Goal: Task Accomplishment & Management: Use online tool/utility

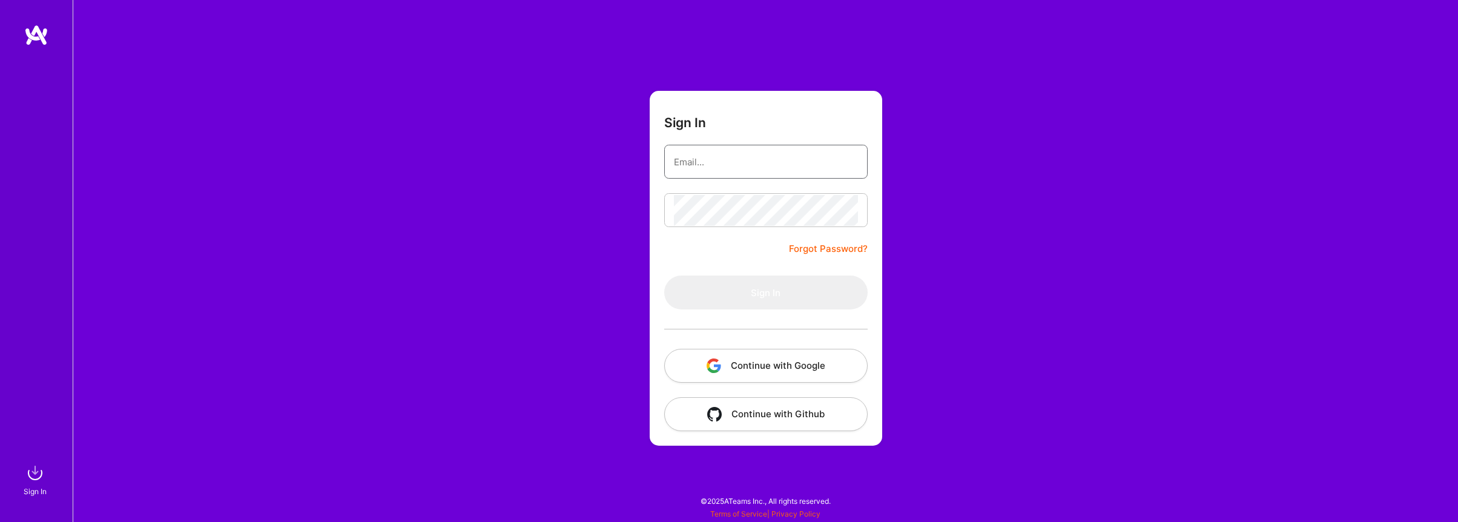
type input "[EMAIL_ADDRESS][DOMAIN_NAME]"
click at [711, 239] on form "Sign In [EMAIL_ADDRESS][DOMAIN_NAME] Forgot Password? Sign In Continue with Goo…" at bounding box center [766, 268] width 232 height 355
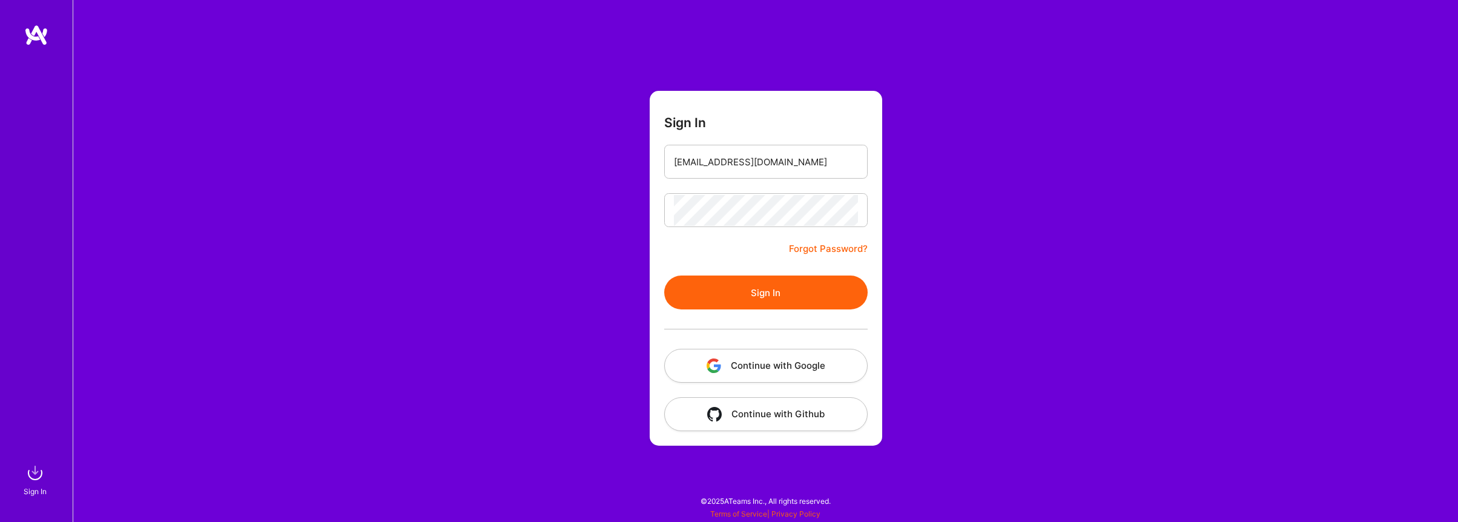
click at [732, 287] on button "Sign In" at bounding box center [765, 292] width 203 height 34
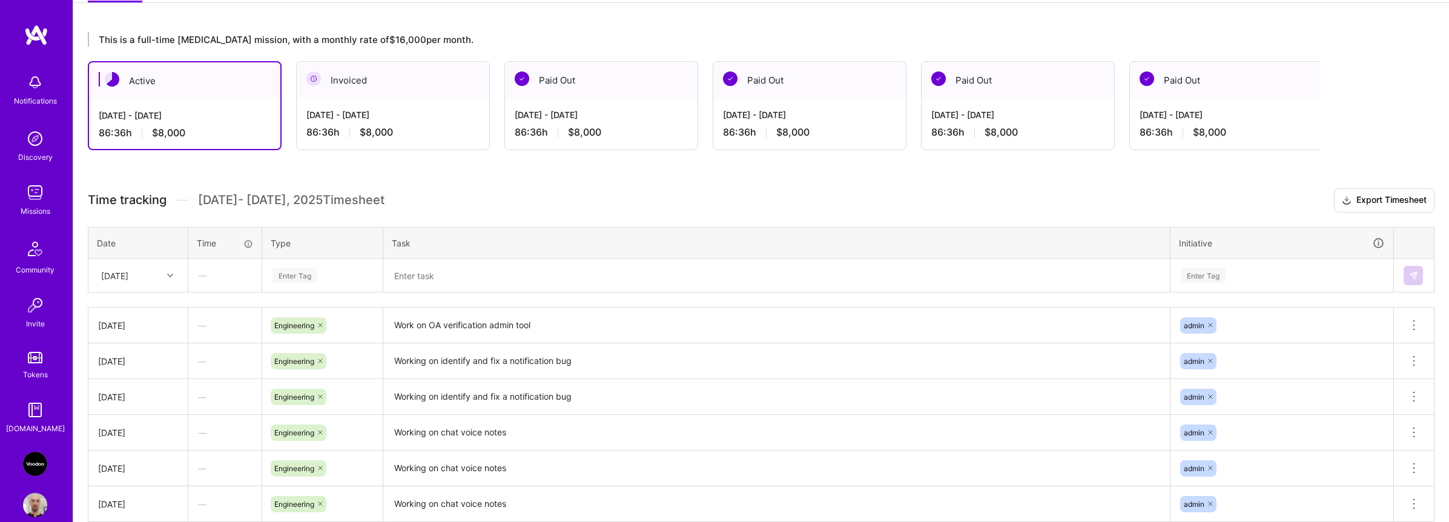
scroll to position [258, 0]
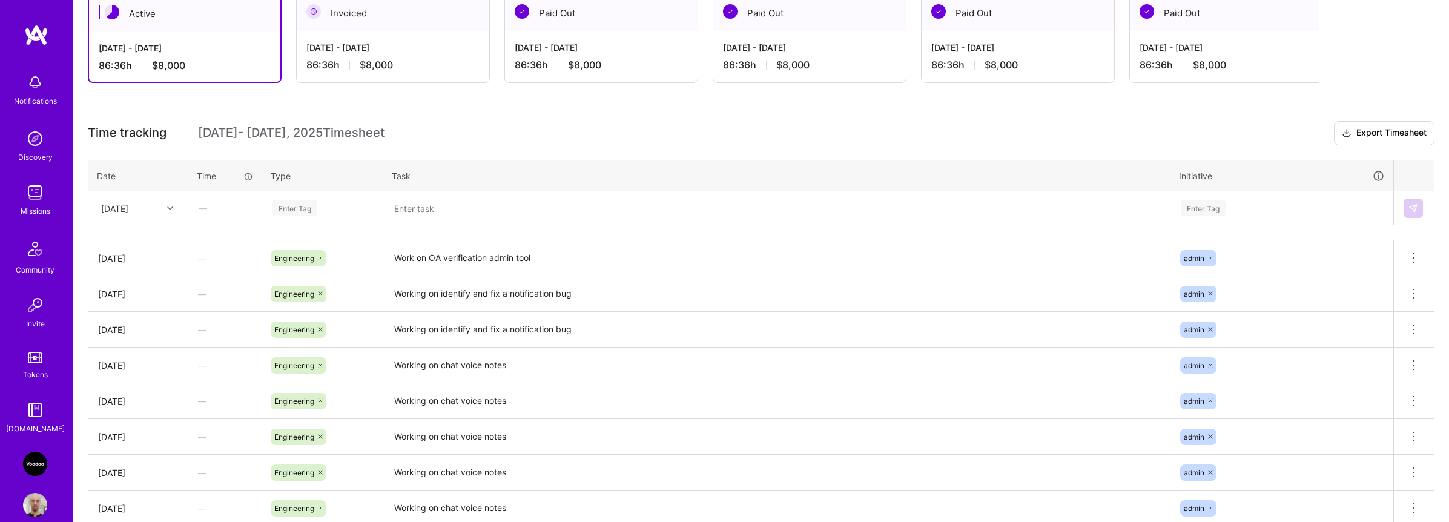
click at [314, 211] on div "Enter Tag" at bounding box center [294, 208] width 45 height 19
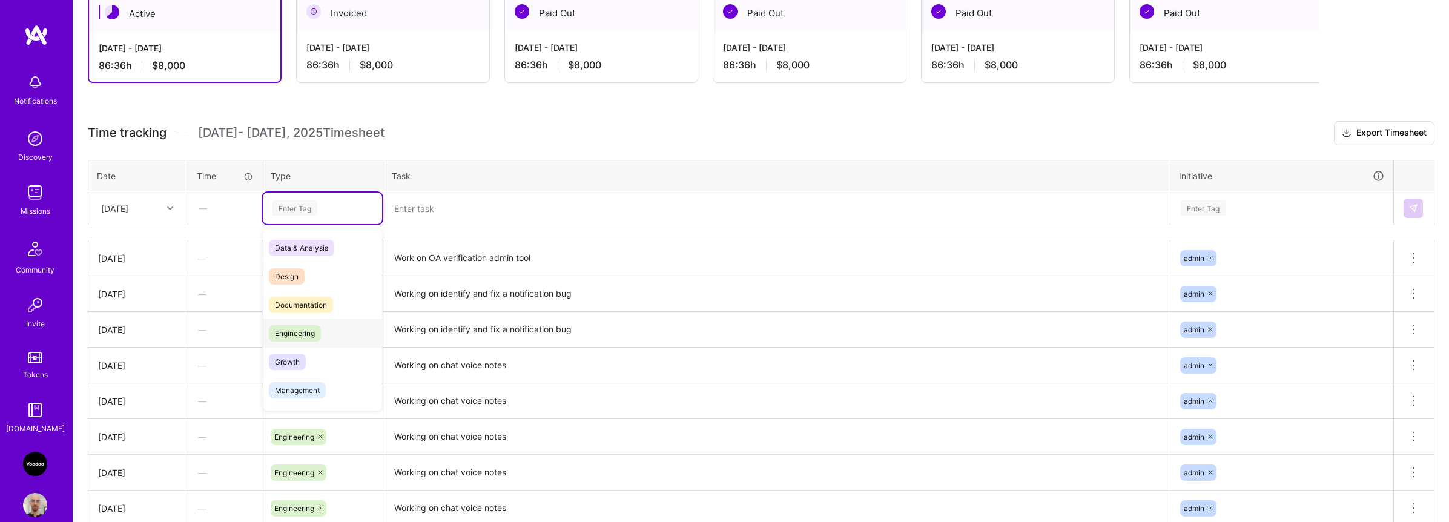
click at [313, 334] on span "Engineering" at bounding box center [295, 333] width 52 height 16
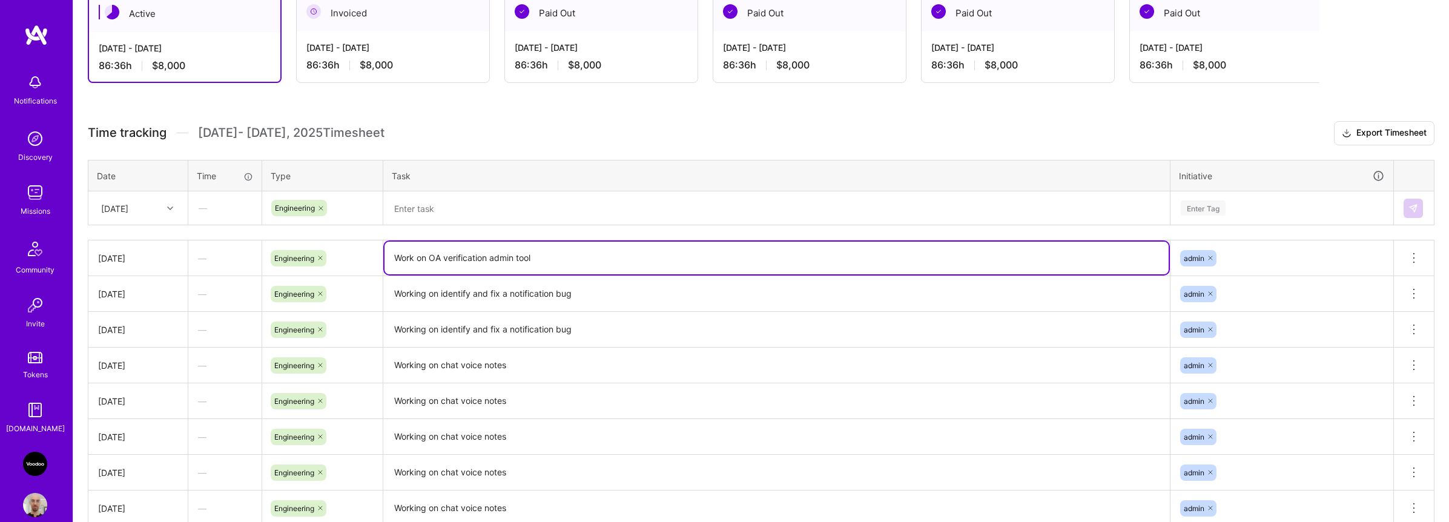
click at [448, 263] on textarea "Work on OA verification admin tool" at bounding box center [776, 258] width 784 height 33
click at [471, 218] on textarea at bounding box center [776, 208] width 784 height 31
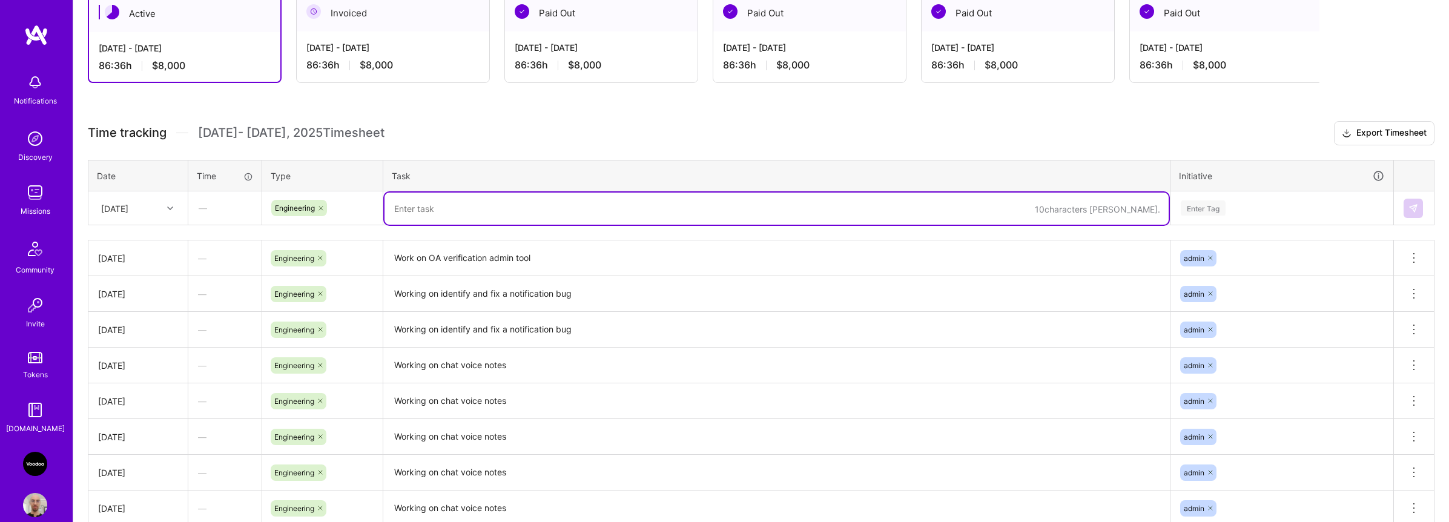
paste textarea "Work on OA verification admin tool"
type textarea "Work on OA verification admin tool"
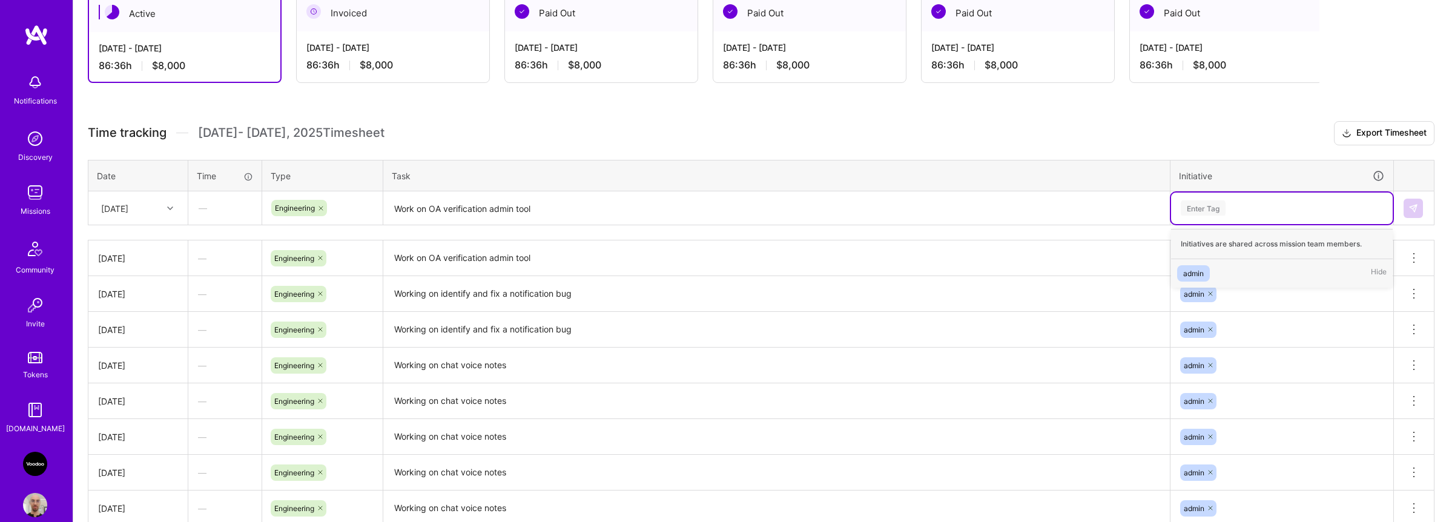
click at [1205, 205] on div "Enter Tag" at bounding box center [1203, 208] width 45 height 19
click at [1201, 264] on div "admin Hide" at bounding box center [1282, 273] width 222 height 28
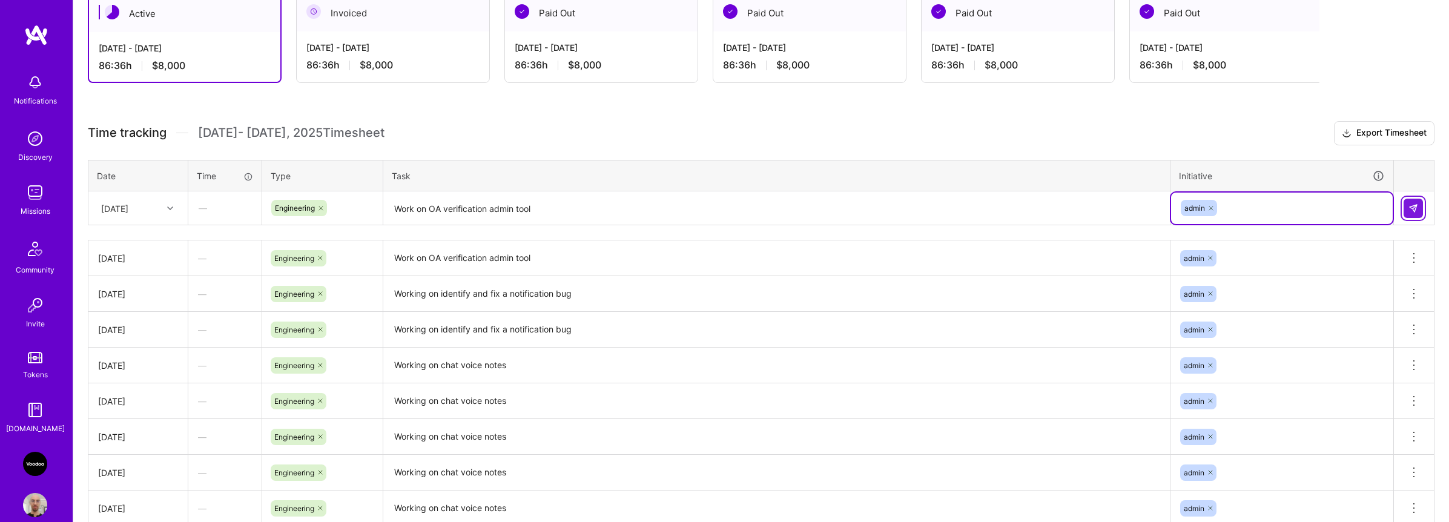
drag, startPoint x: 1412, startPoint y: 213, endPoint x: 1388, endPoint y: 214, distance: 24.2
click at [1412, 213] on button at bounding box center [1412, 208] width 19 height 19
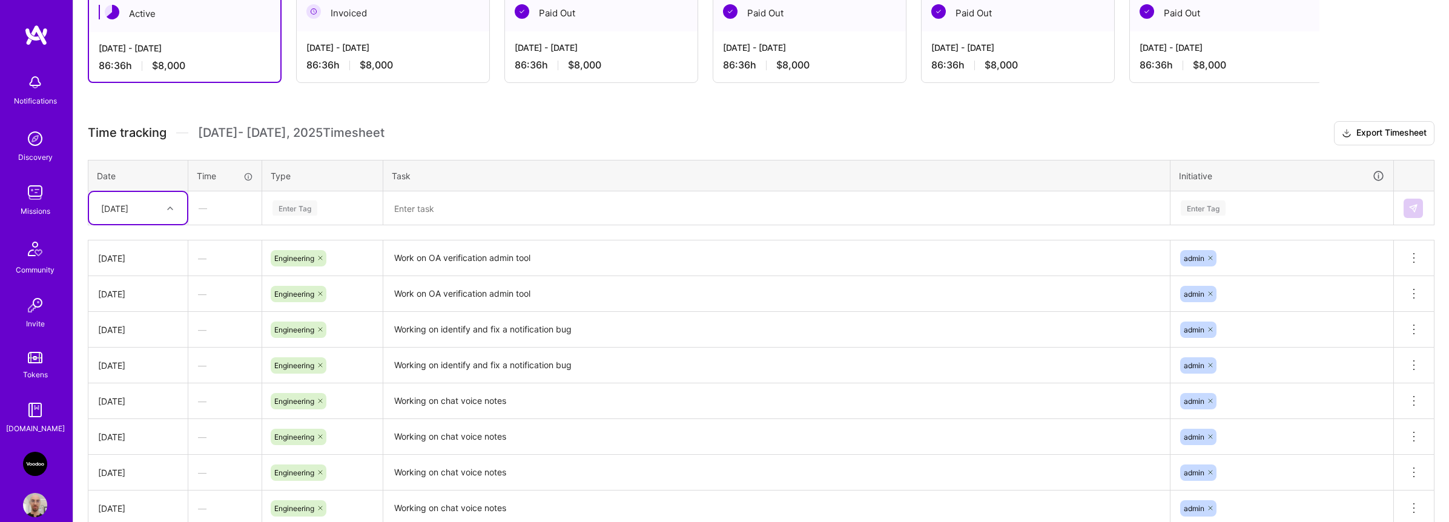
scroll to position [131, 0]
